Goal: Task Accomplishment & Management: Manage account settings

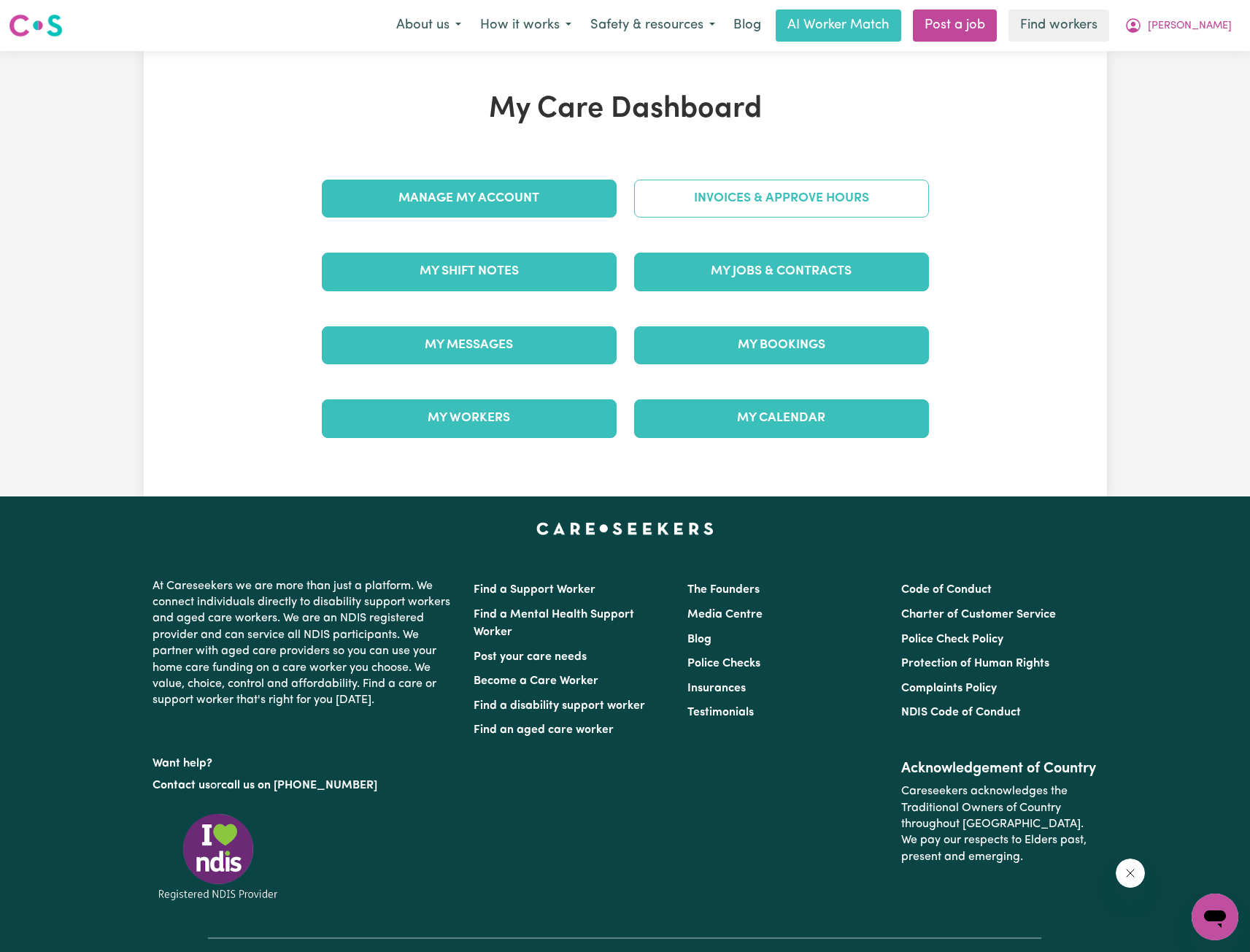
click at [710, 218] on link "Invoices & Approve Hours" at bounding box center [782, 199] width 295 height 38
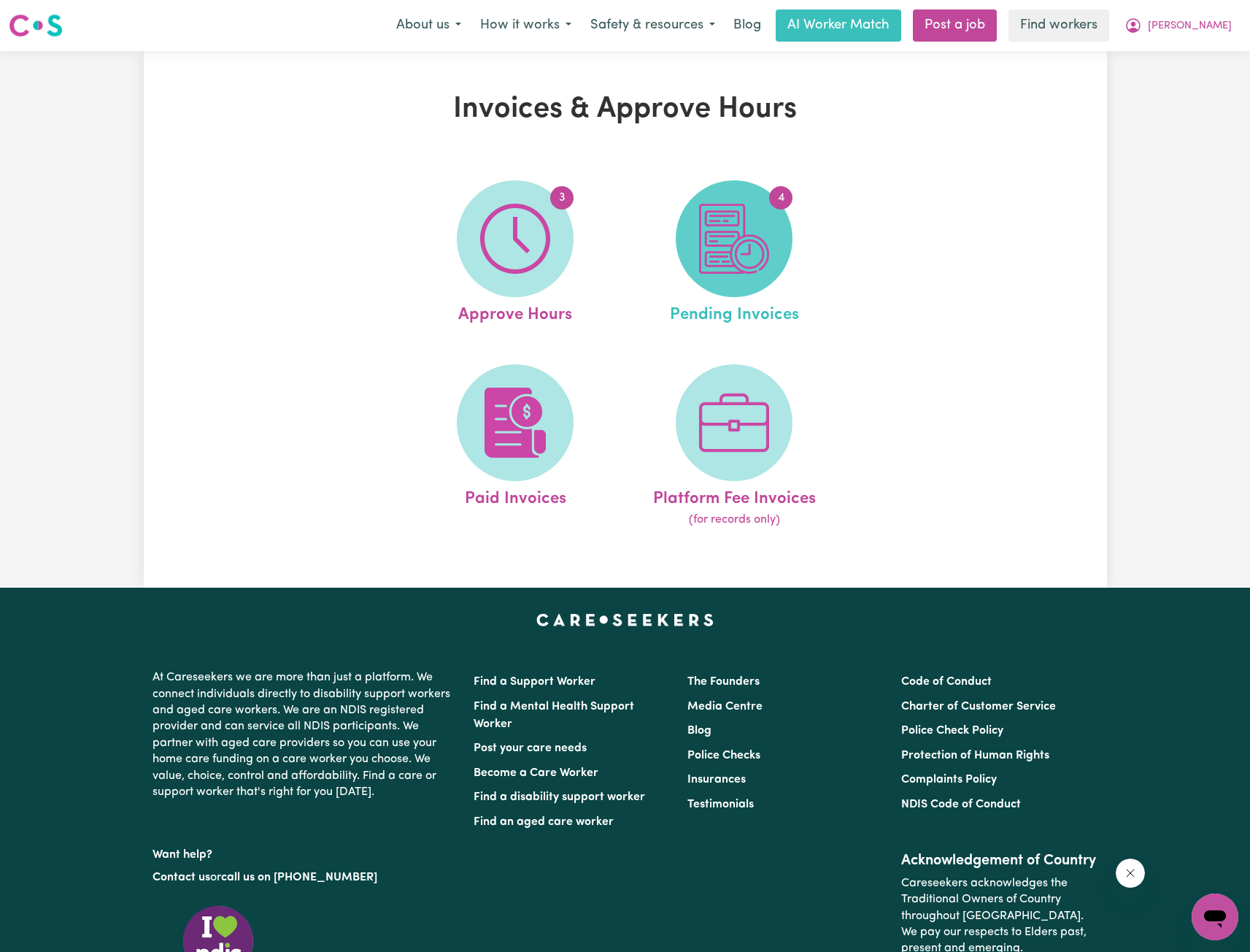
click at [707, 256] on img at bounding box center [734, 239] width 70 height 70
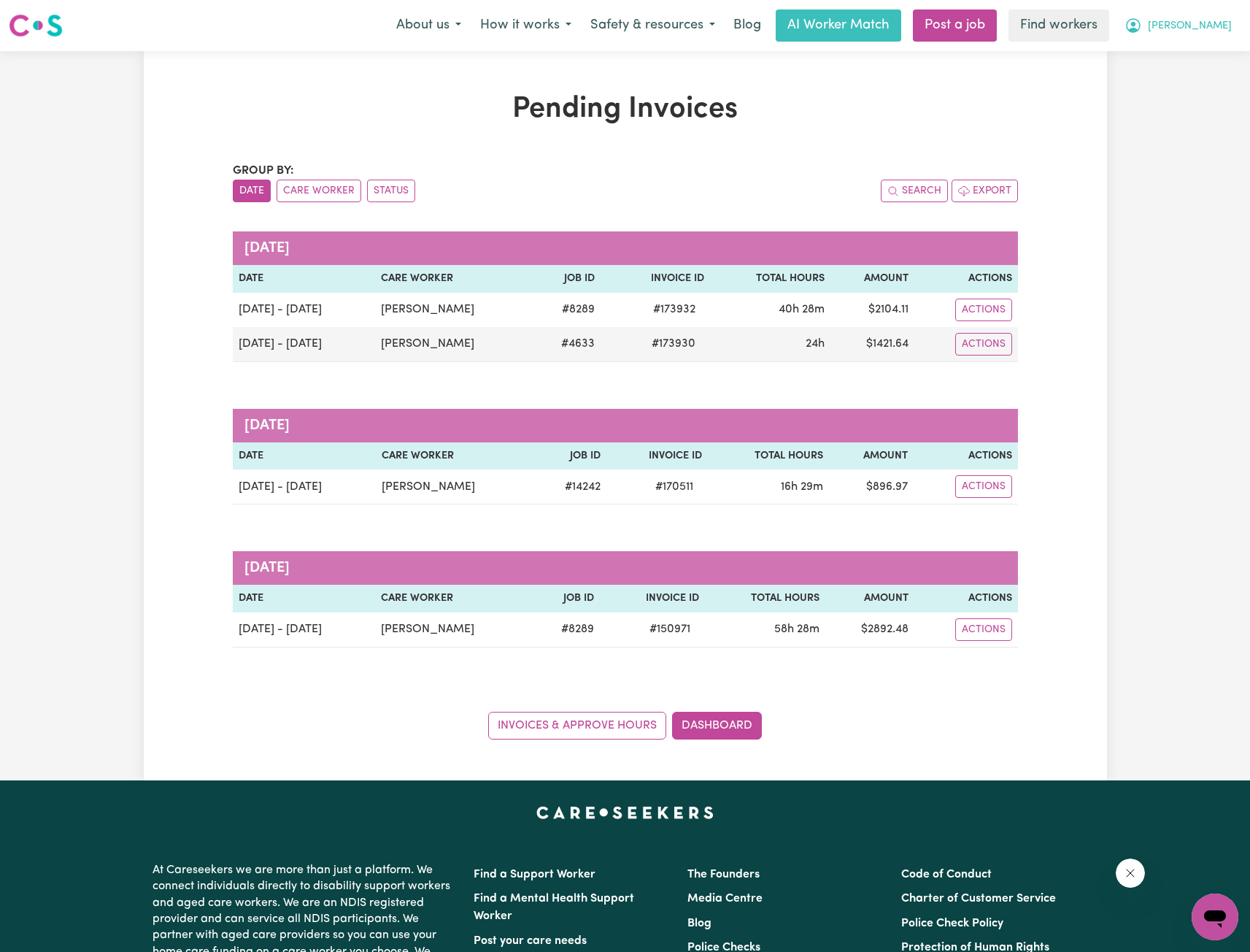
click at [1136, 26] on icon "My Account" at bounding box center [1134, 24] width 4 height 5
click at [1164, 84] on link "Logout" at bounding box center [1184, 84] width 115 height 28
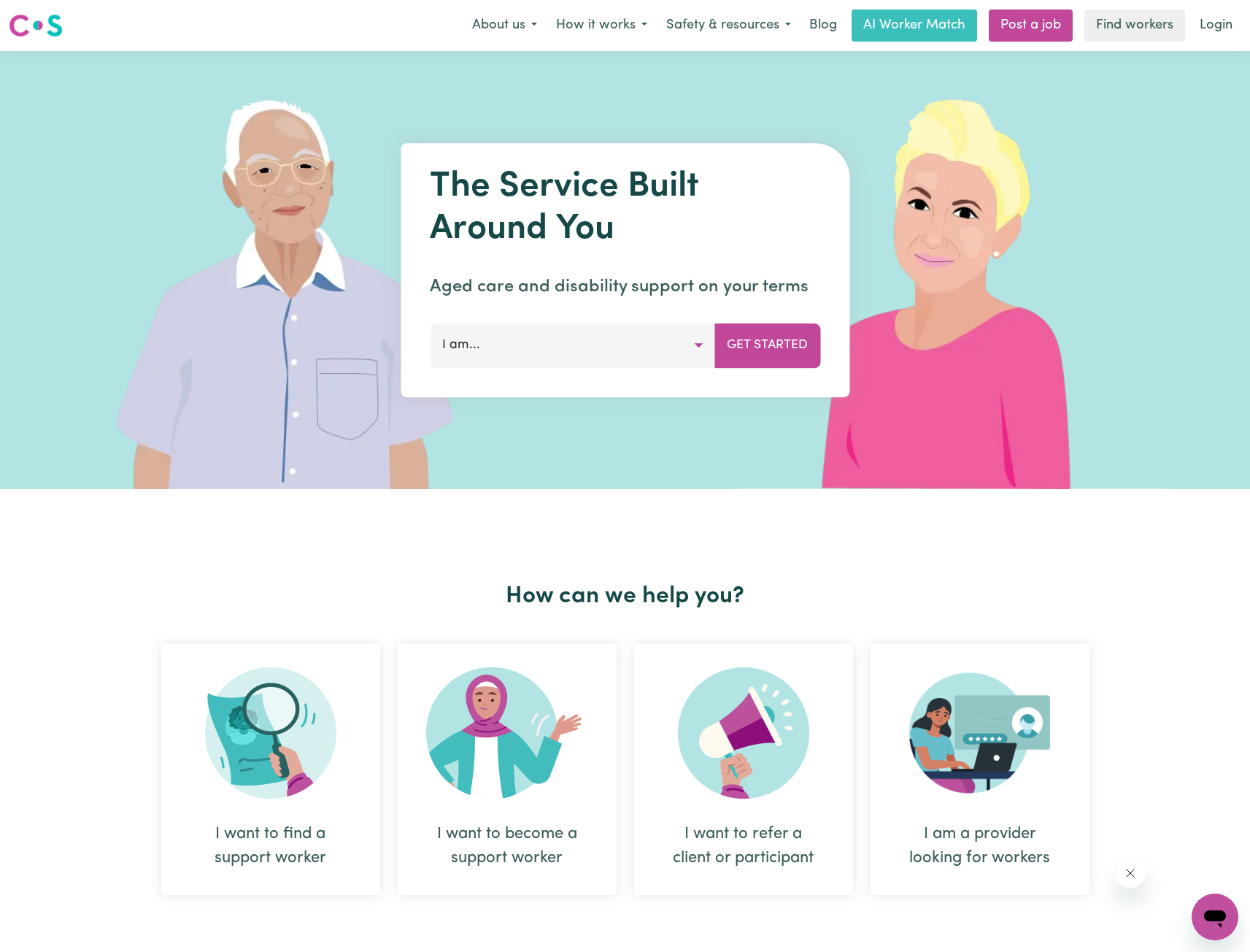
click at [1214, 29] on link "Login" at bounding box center [1216, 26] width 50 height 32
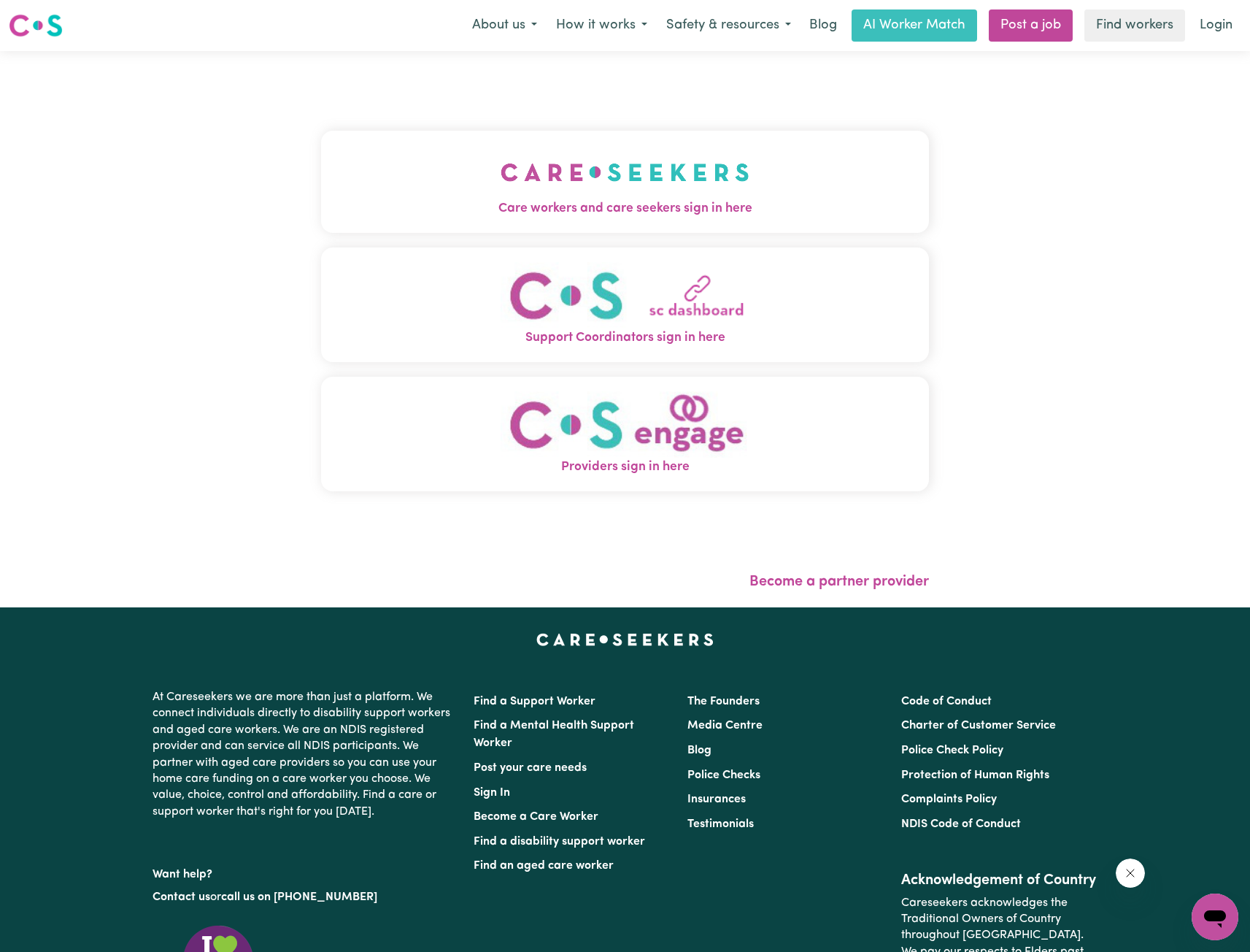
click at [584, 175] on img "Care workers and care seekers sign in here" at bounding box center [625, 172] width 249 height 54
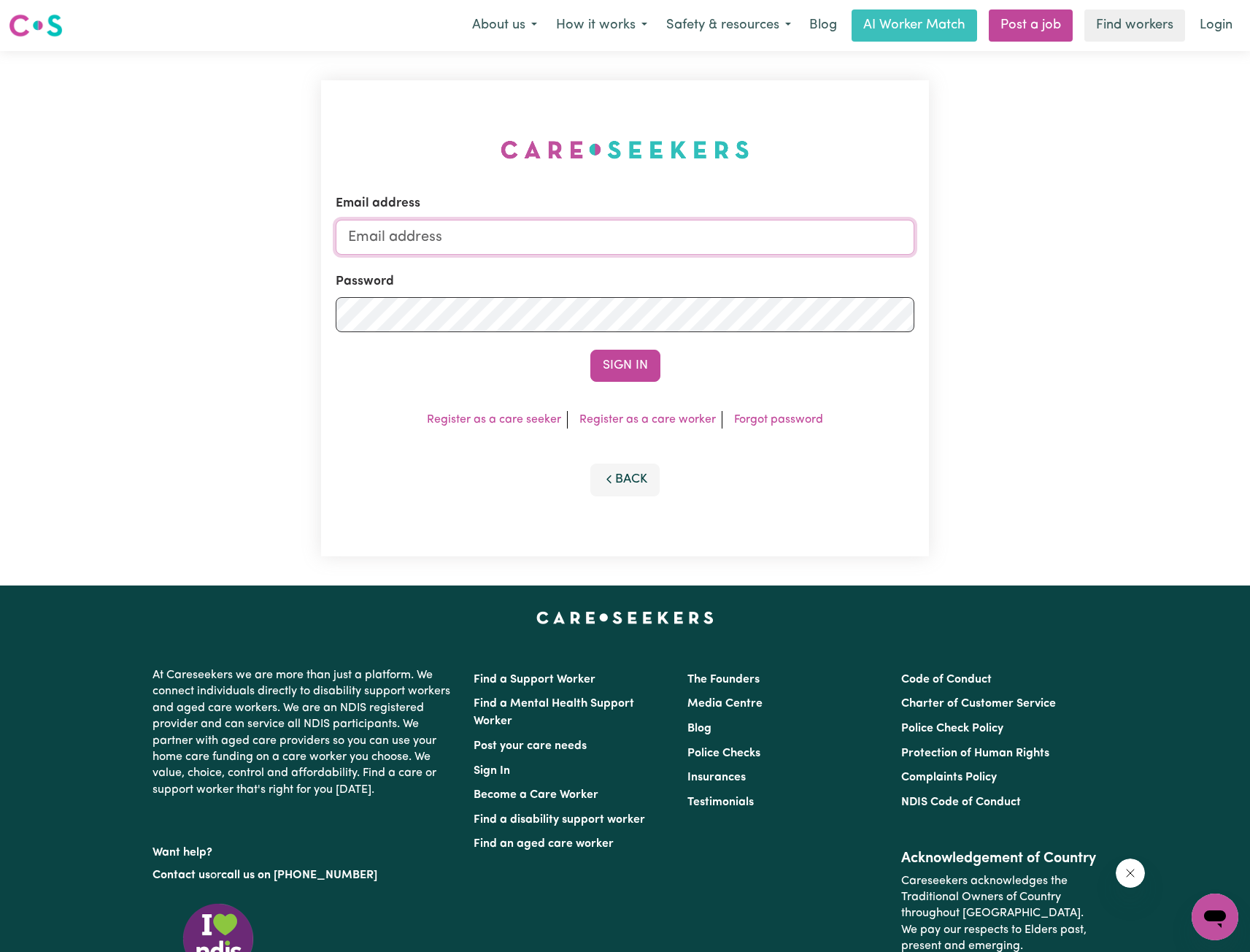
click at [686, 224] on input "Email address" at bounding box center [625, 237] width 579 height 35
click at [431, 237] on input "[EMAIL_ADDRESS][PERSON_NAME][DOMAIN_NAME]" at bounding box center [625, 237] width 579 height 35
drag, startPoint x: 424, startPoint y: 236, endPoint x: 767, endPoint y: 238, distance: 343.0
click at [767, 238] on input "[EMAIL_ADDRESS][PERSON_NAME][DOMAIN_NAME]" at bounding box center [625, 237] width 579 height 35
type input "[EMAIL_ADDRESS][DOMAIN_NAME]"
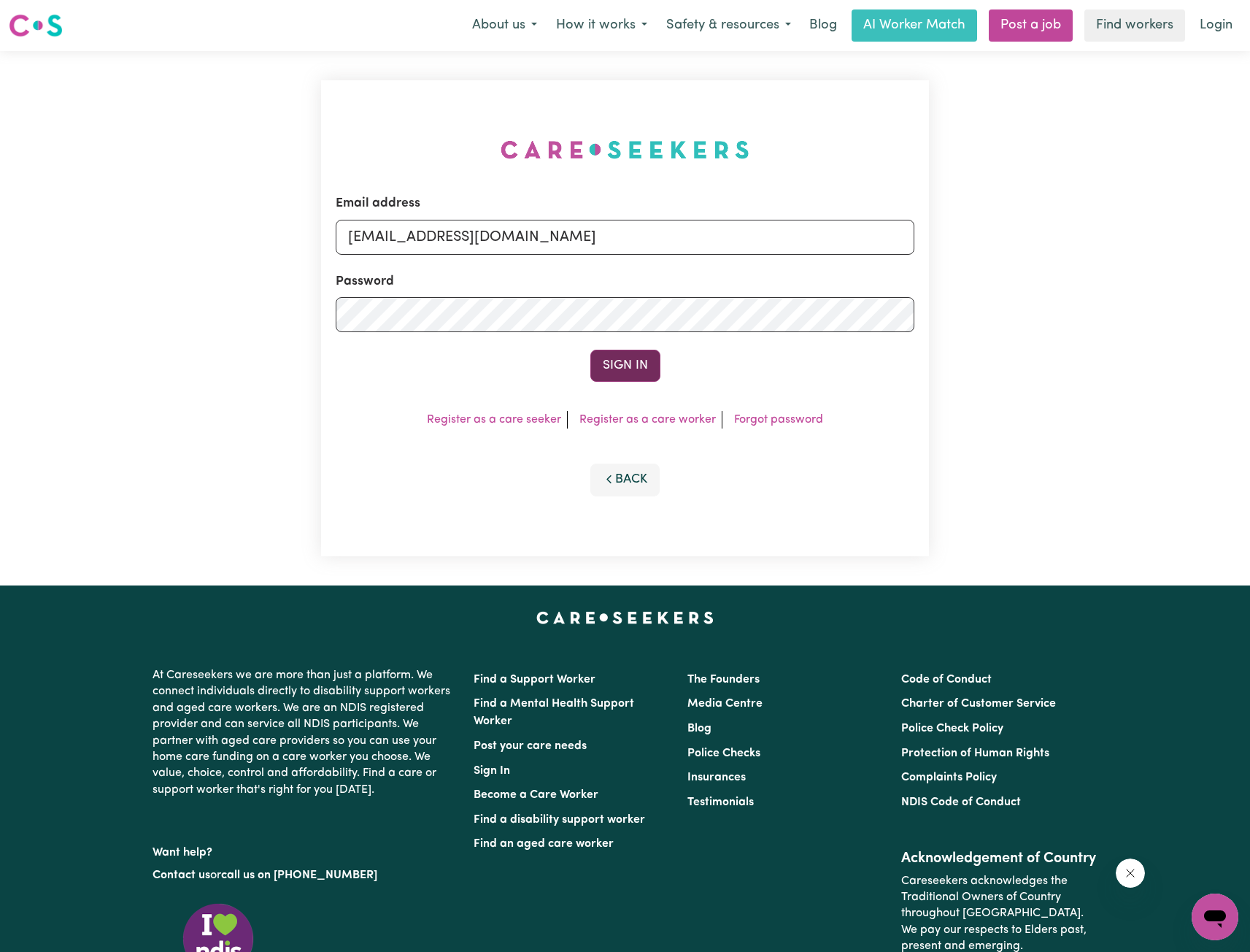
click at [605, 362] on button "Sign In" at bounding box center [625, 366] width 70 height 32
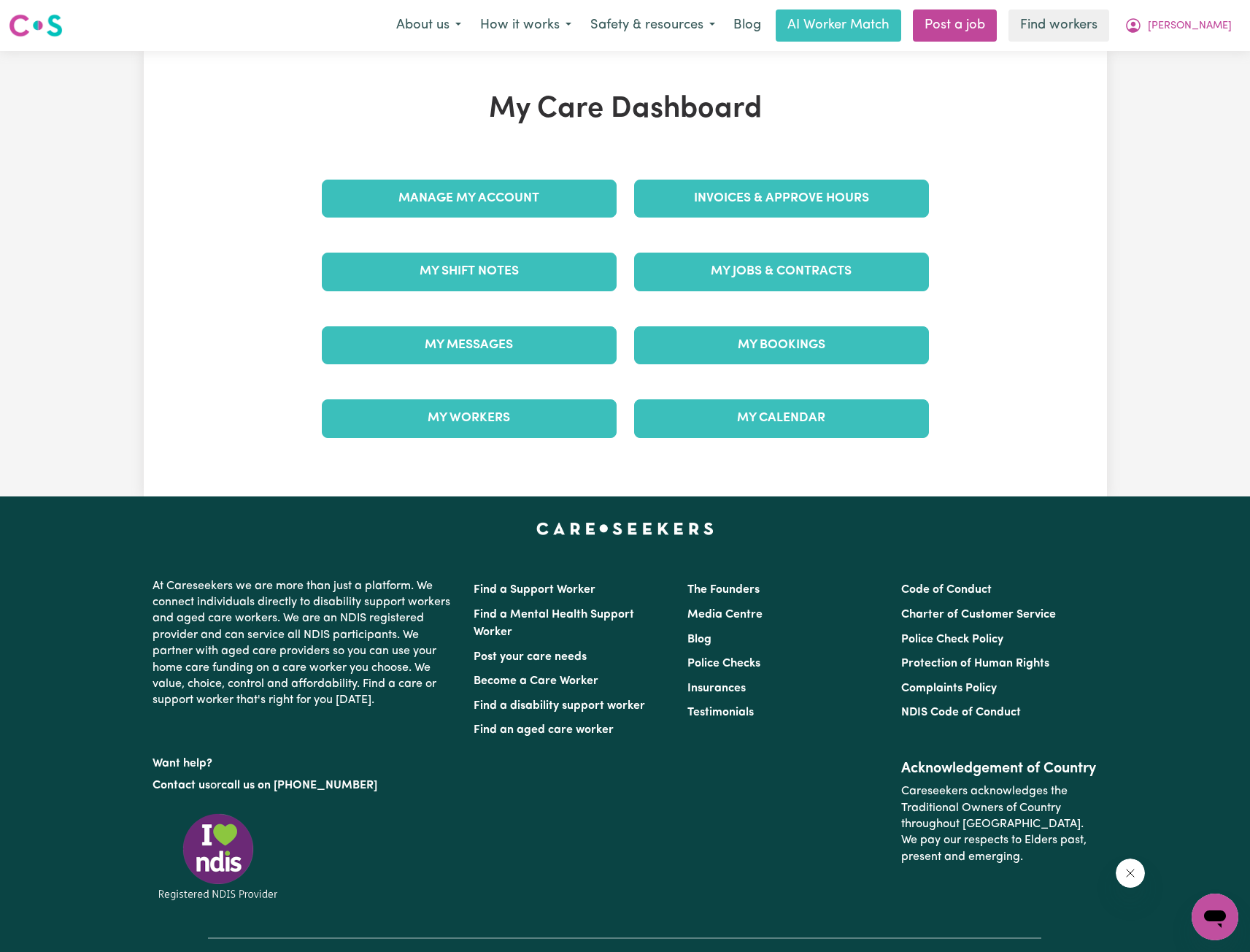
click at [750, 194] on div "My Care Dashboard Manage My Account Invoices & Approve Hours My Shift Notes My …" at bounding box center [625, 274] width 642 height 364
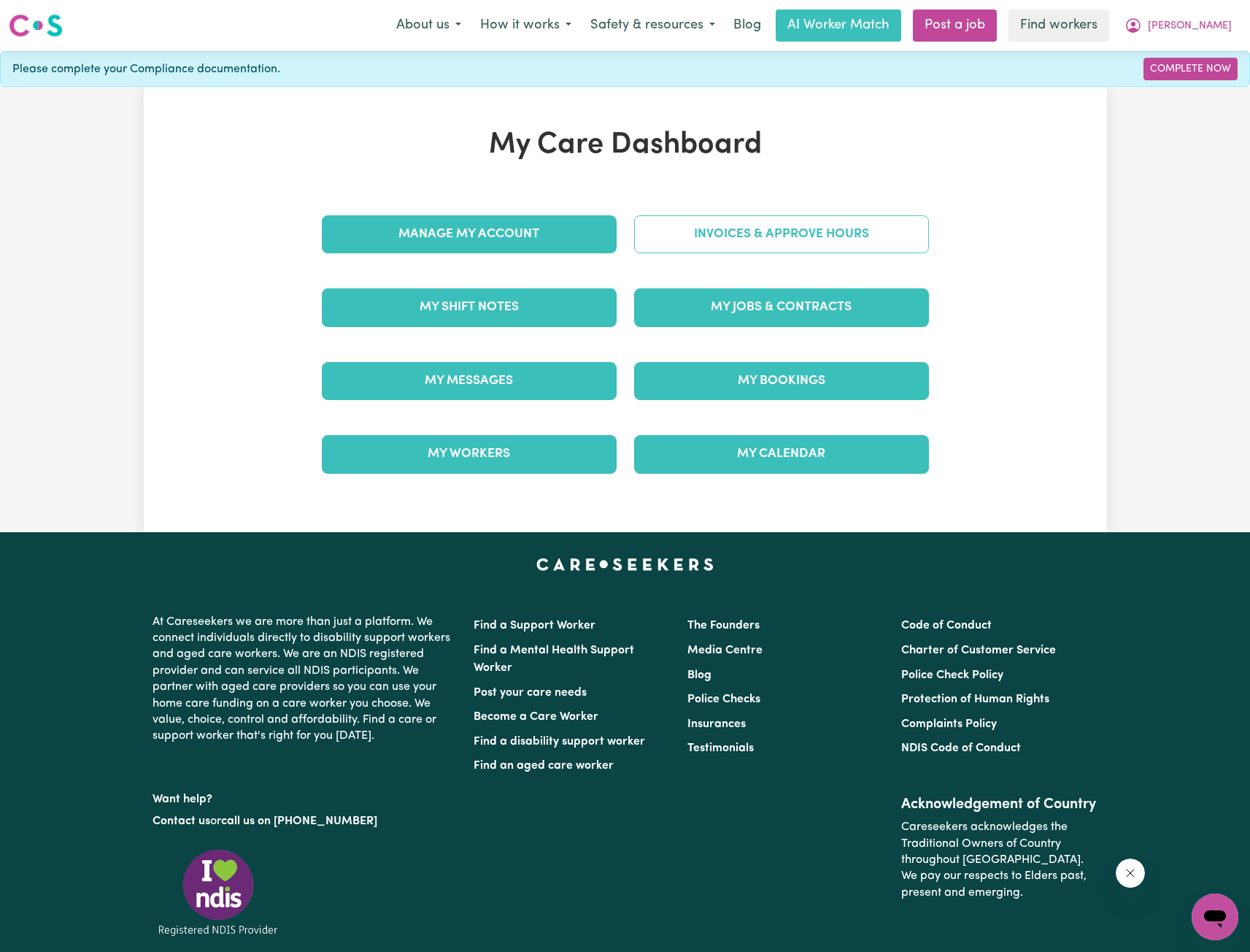
click at [733, 234] on link "Invoices & Approve Hours" at bounding box center [782, 235] width 295 height 38
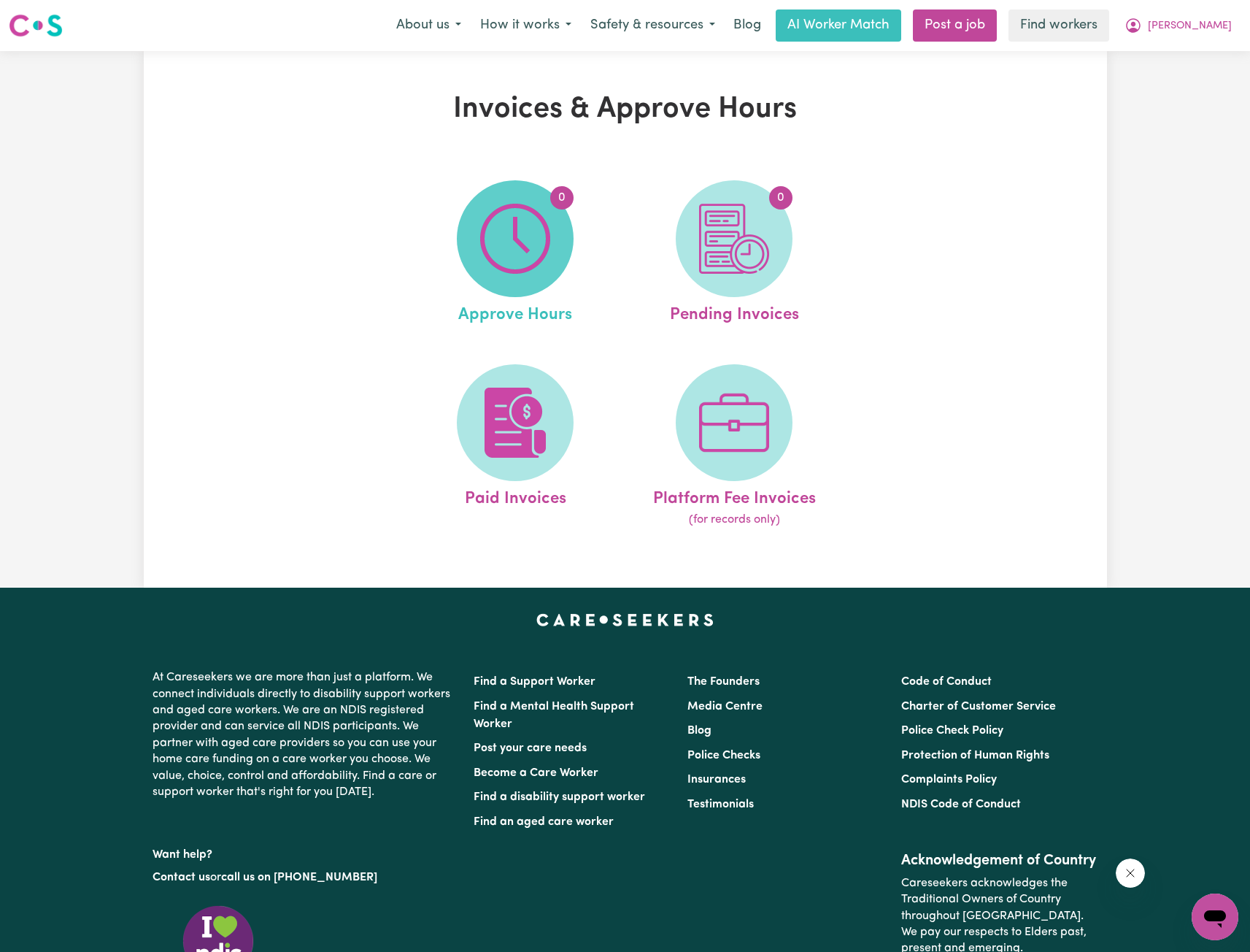
click at [565, 261] on span "0" at bounding box center [515, 239] width 117 height 117
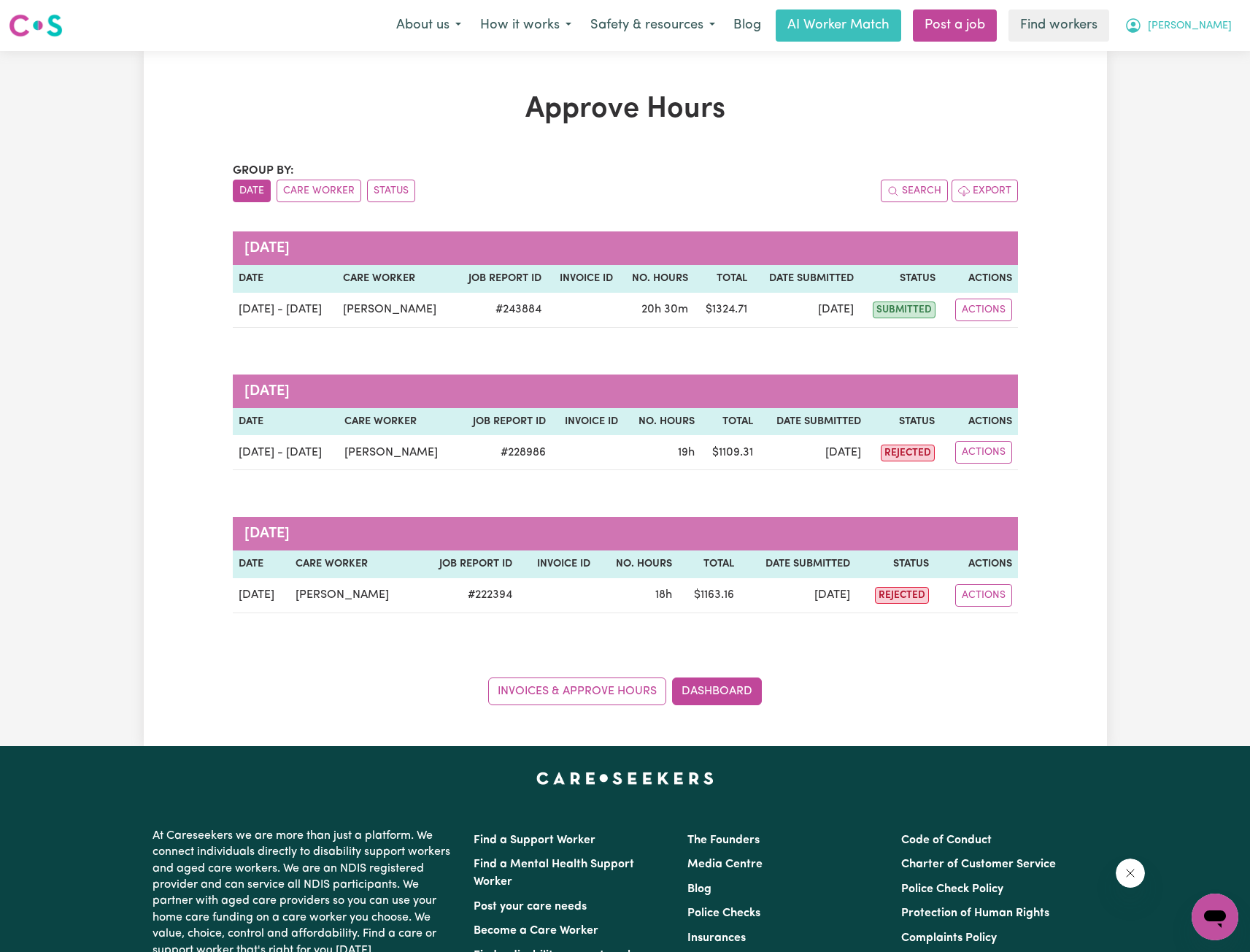
click at [1210, 25] on span "[PERSON_NAME]" at bounding box center [1190, 26] width 84 height 16
click at [1187, 81] on link "Logout" at bounding box center [1184, 84] width 115 height 28
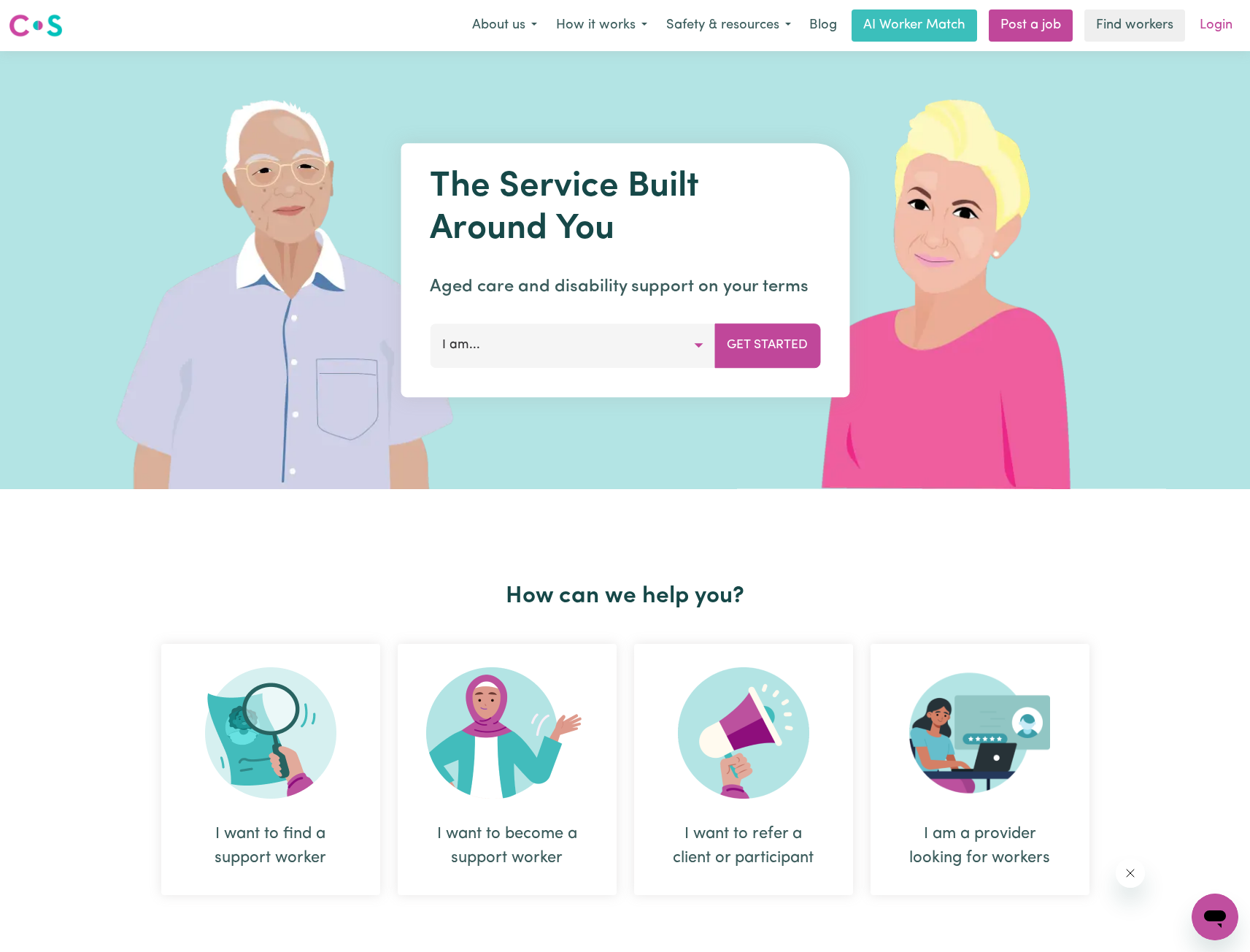
click at [1228, 11] on link "Login" at bounding box center [1216, 26] width 50 height 32
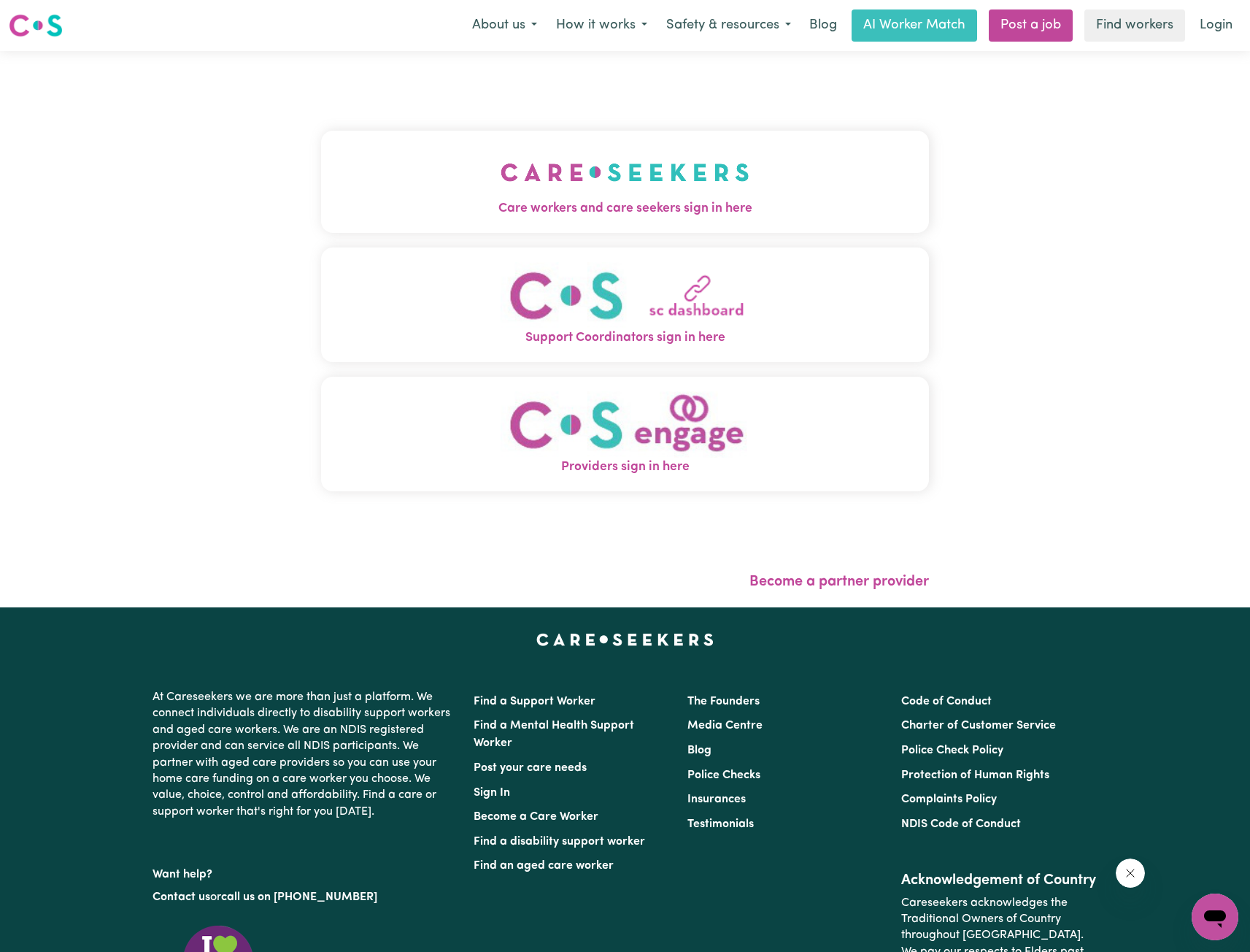
click at [500, 193] on img "Care workers and care seekers sign in here" at bounding box center [625, 172] width 249 height 54
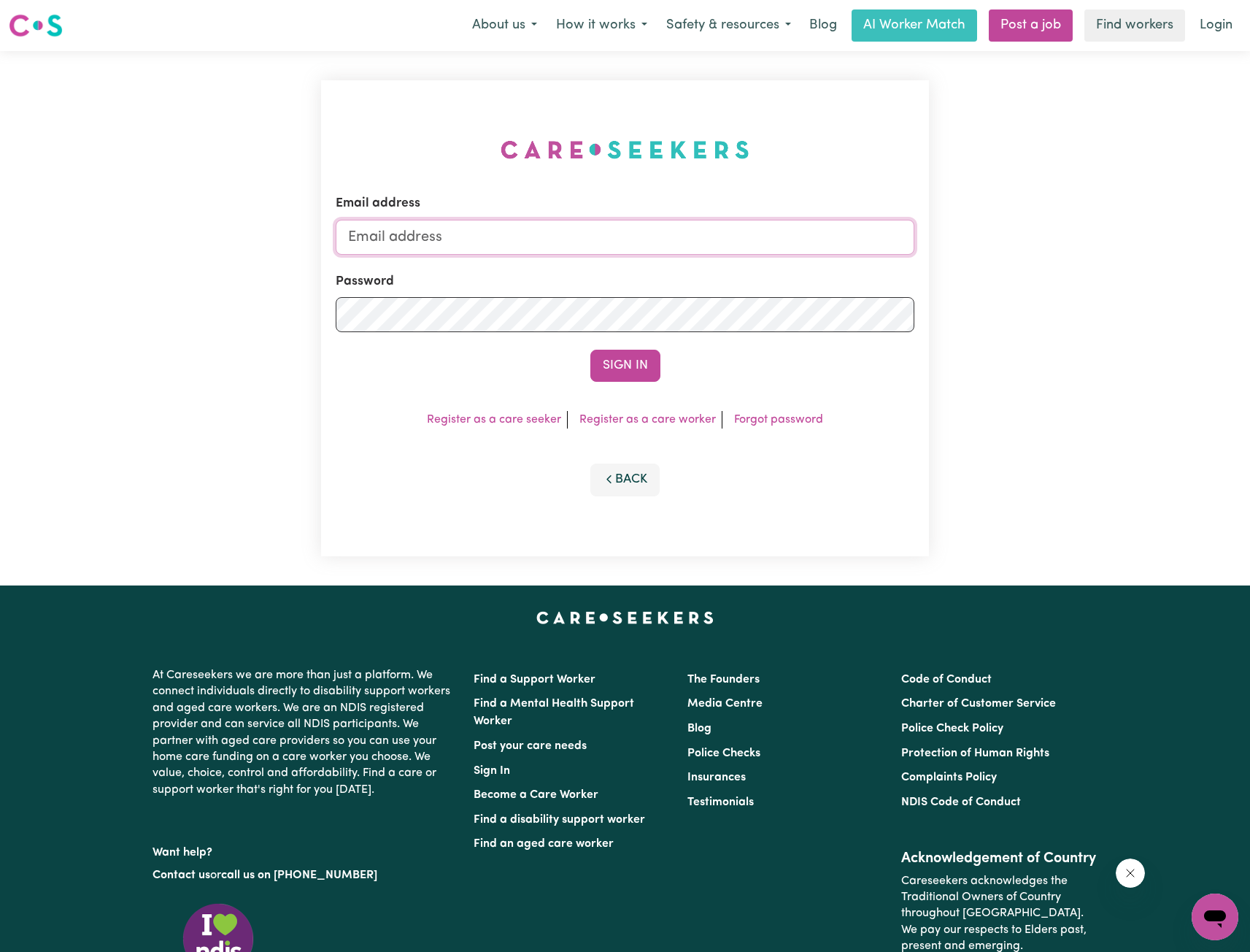
drag, startPoint x: 659, startPoint y: 233, endPoint x: 659, endPoint y: 243, distance: 10.0
click at [659, 233] on input "Email address" at bounding box center [625, 237] width 579 height 35
drag, startPoint x: 423, startPoint y: 240, endPoint x: 743, endPoint y: 254, distance: 320.3
click at [741, 254] on input "[EMAIL_ADDRESS][PERSON_NAME][DOMAIN_NAME]" at bounding box center [625, 237] width 579 height 35
type input "[EMAIL_ADDRESS][DOMAIN_NAME]"
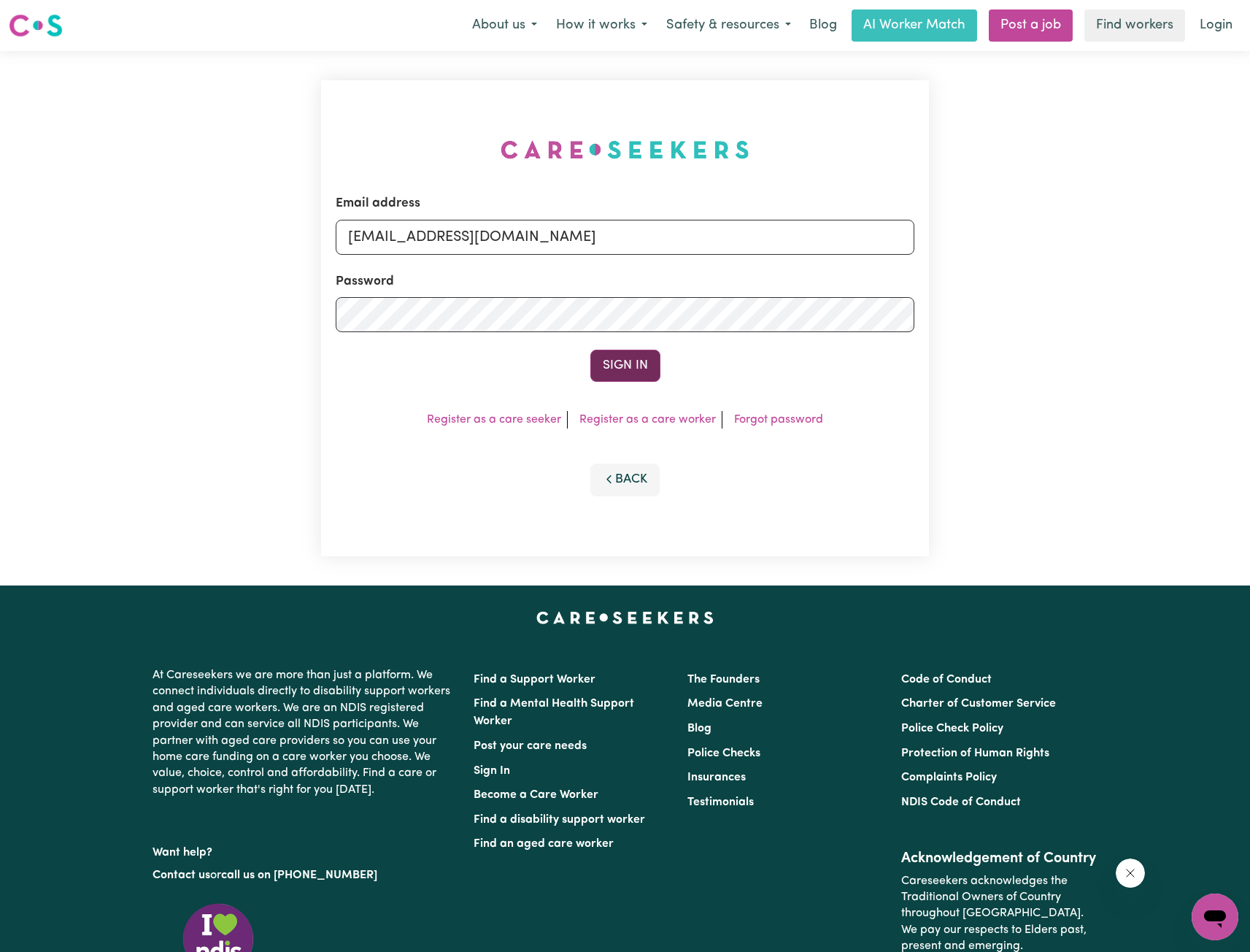
click at [654, 363] on button "Sign In" at bounding box center [625, 366] width 70 height 32
